Goal: Use online tool/utility

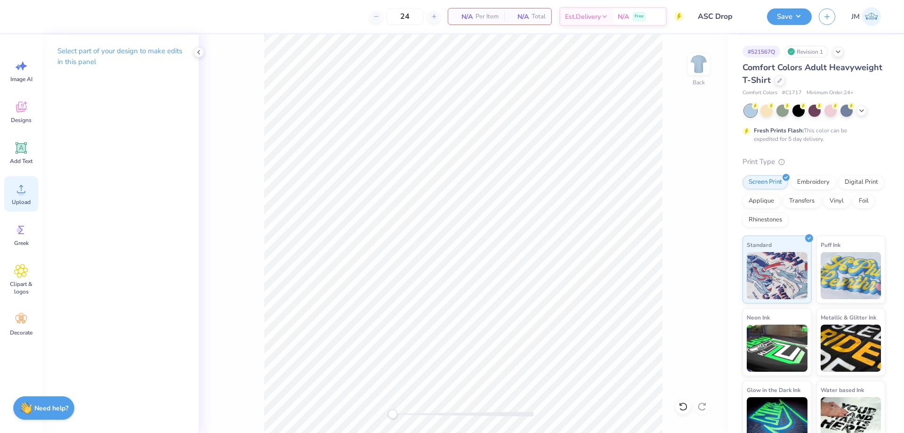
click at [15, 193] on icon at bounding box center [21, 189] width 14 height 14
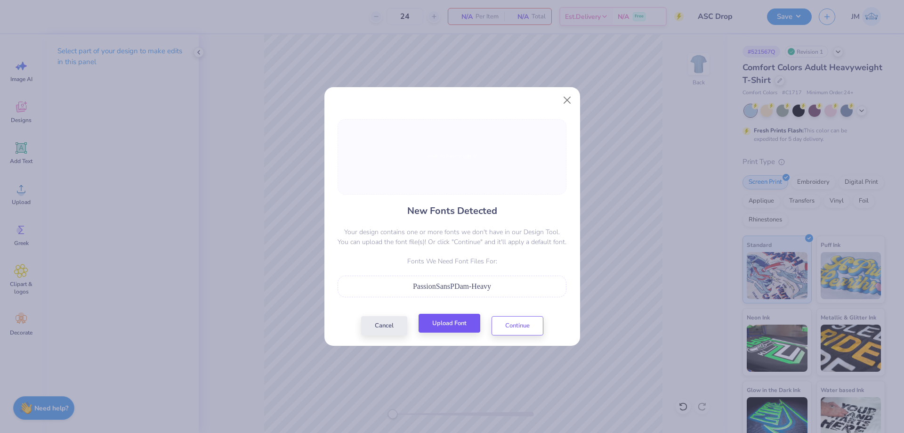
click at [464, 333] on div "Cancel Upload Font Continue" at bounding box center [452, 325] width 182 height 19
click at [464, 326] on button "Upload Font" at bounding box center [450, 323] width 62 height 19
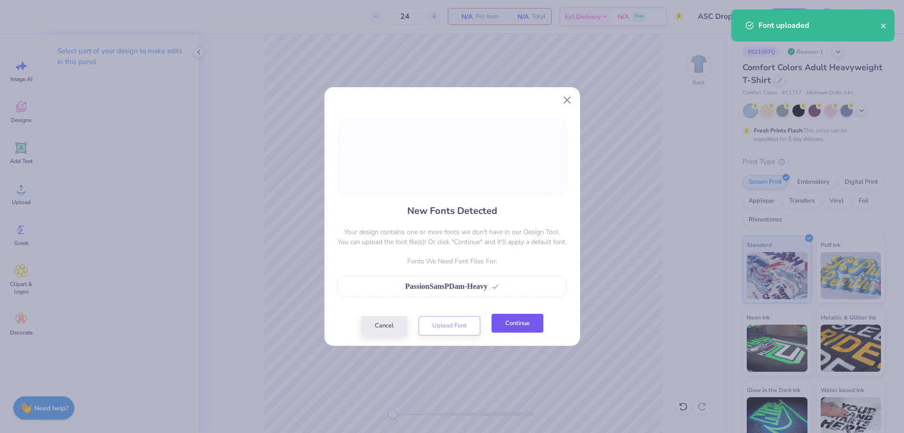
click at [531, 325] on button "Continue" at bounding box center [518, 323] width 52 height 19
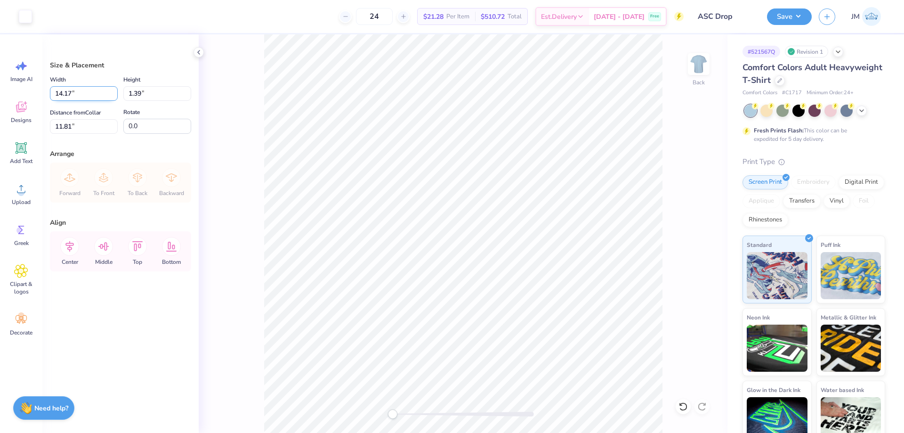
click at [76, 91] on input "14.17" at bounding box center [84, 93] width 68 height 15
type input "12.50"
type input "1.23"
click at [97, 126] on input "11.89" at bounding box center [84, 126] width 68 height 15
type input "3.00"
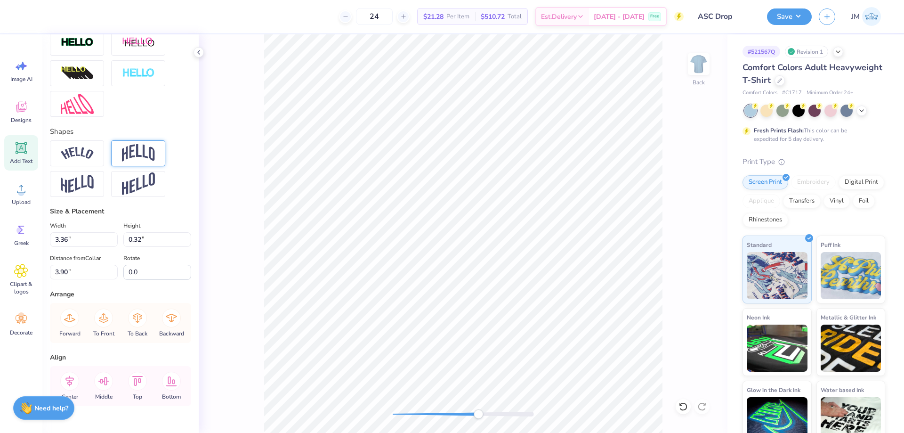
scroll to position [361, 0]
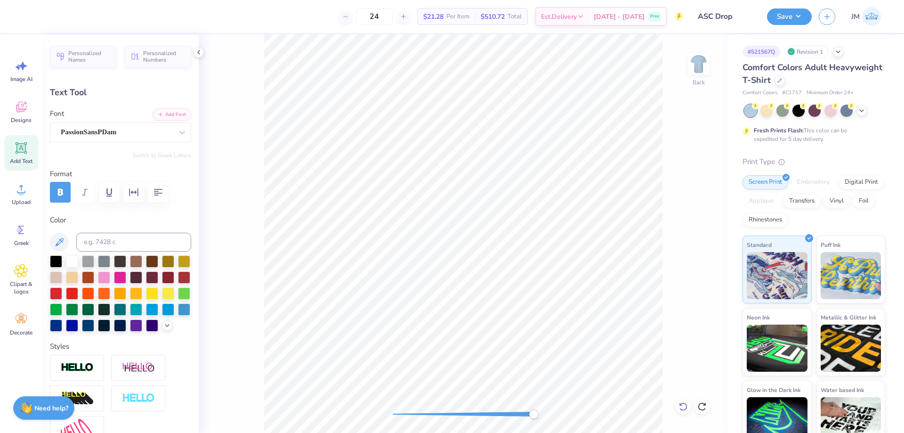
click at [687, 405] on icon at bounding box center [683, 406] width 9 height 9
click at [705, 408] on icon at bounding box center [701, 406] width 9 height 9
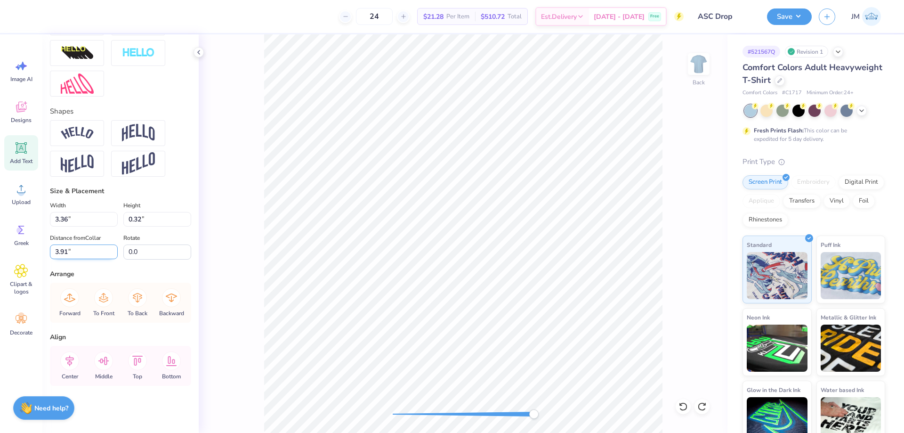
click at [67, 250] on input "3.91" at bounding box center [84, 251] width 68 height 15
type input "3.88"
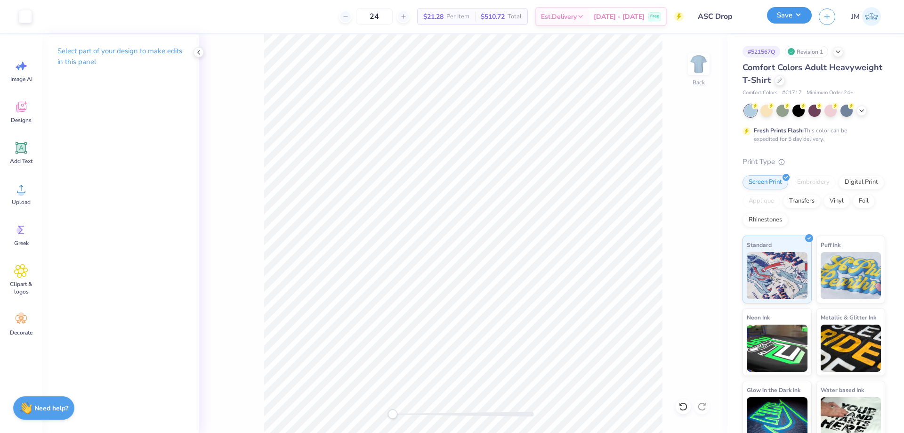
click at [801, 16] on button "Save" at bounding box center [789, 15] width 45 height 16
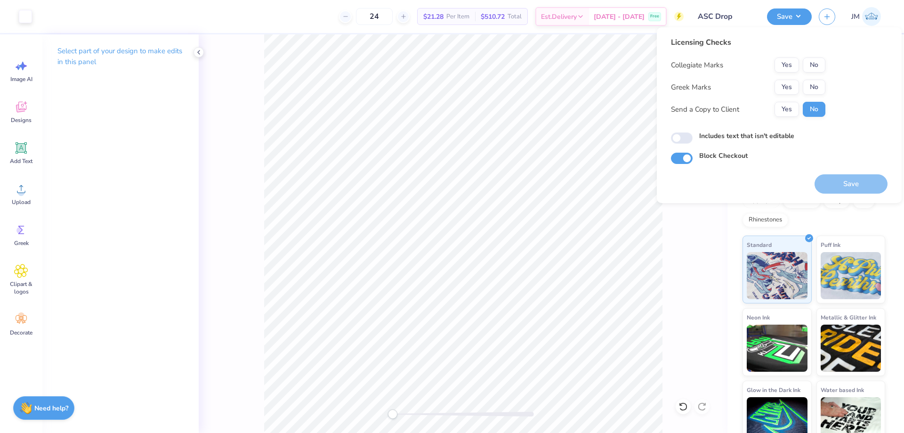
click at [790, 73] on div "Collegiate Marks Yes No Greek Marks Yes No Send a Copy to Client Yes No" at bounding box center [748, 86] width 154 height 59
click at [790, 68] on button "Yes" at bounding box center [787, 64] width 24 height 15
click at [812, 84] on button "No" at bounding box center [814, 87] width 23 height 15
click at [829, 179] on button "Save" at bounding box center [851, 183] width 73 height 19
